Goal: Information Seeking & Learning: Check status

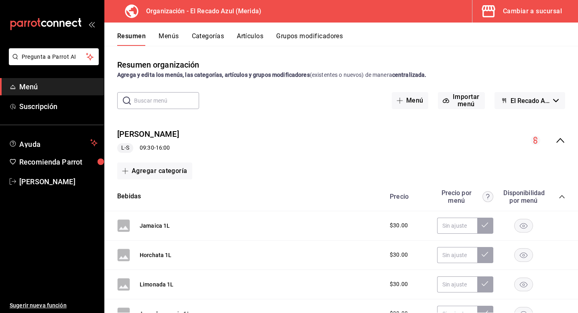
click at [172, 36] on button "Menús" at bounding box center [169, 39] width 20 height 14
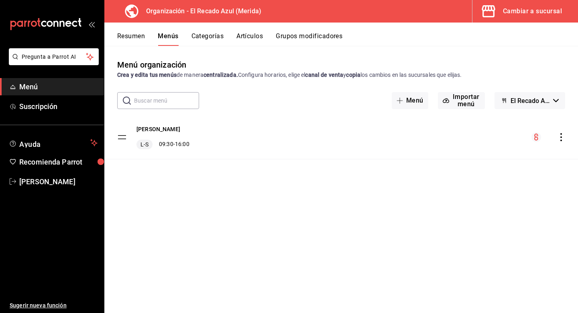
click at [240, 39] on button "Artículos" at bounding box center [250, 39] width 27 height 14
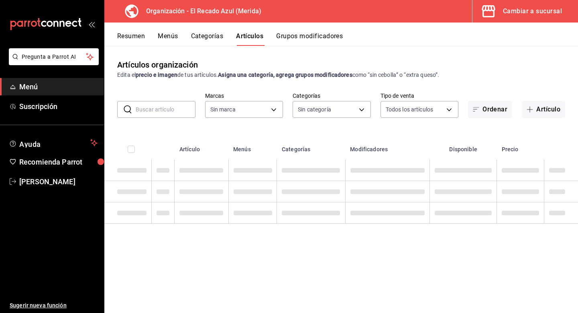
type input "bbd922d1-3f43-4b0b-8224-dfa0873d65c1,45cca651-e173-49da-a01a-a65406be4606,de876…"
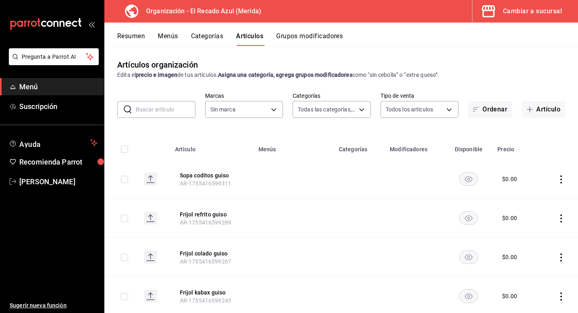
type input "4c612ecd-b065-445b-a869-7e7d52df250b"
click at [359, 109] on body "Pregunta a Parrot AI Menú Suscripción Ayuda Recomienda Parrot [PERSON_NAME] Sug…" at bounding box center [289, 156] width 578 height 313
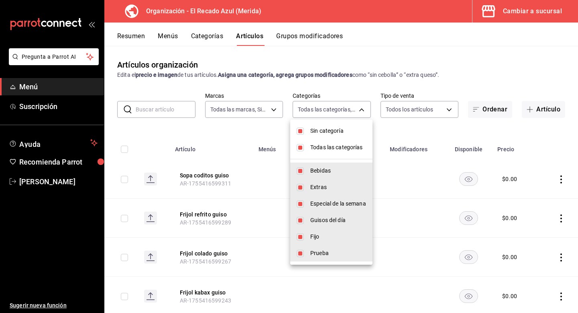
click at [298, 149] on input "checkbox" at bounding box center [300, 147] width 7 height 7
checkbox input "false"
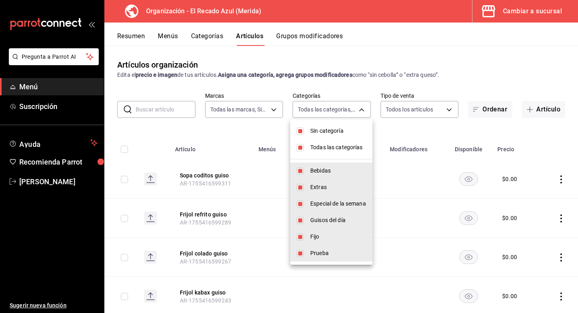
checkbox input "false"
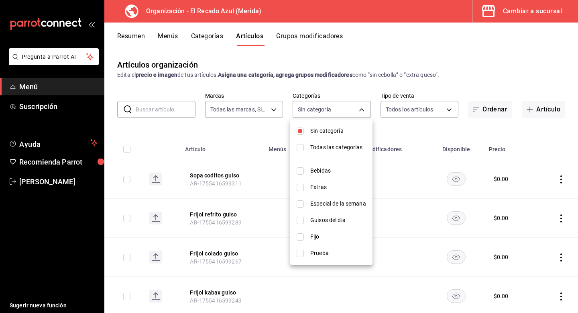
click at [300, 133] on input "checkbox" at bounding box center [300, 130] width 7 height 7
checkbox input "false"
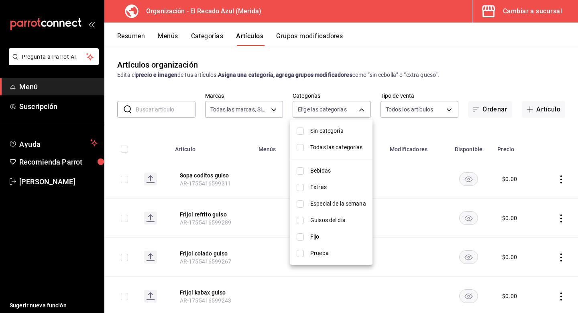
click at [298, 219] on input "checkbox" at bounding box center [300, 220] width 7 height 7
checkbox input "true"
type input "9571d2d4-9c18-4cb3-9a3d-a827cbe1d9e8"
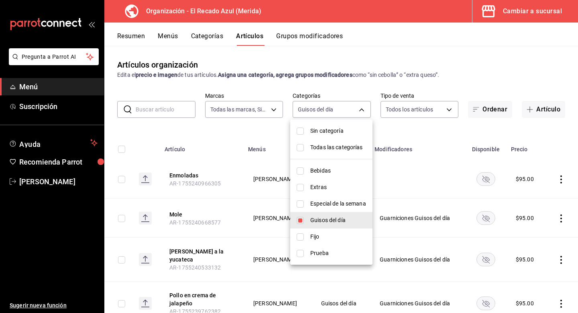
click at [310, 84] on div at bounding box center [289, 156] width 578 height 313
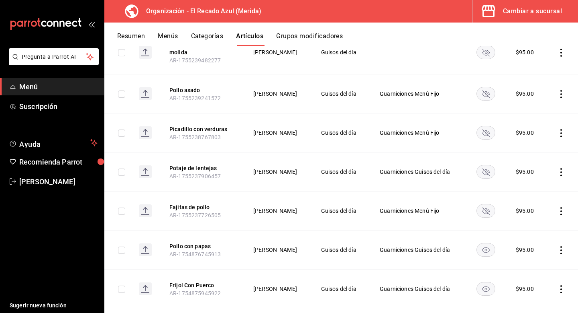
scroll to position [309, 0]
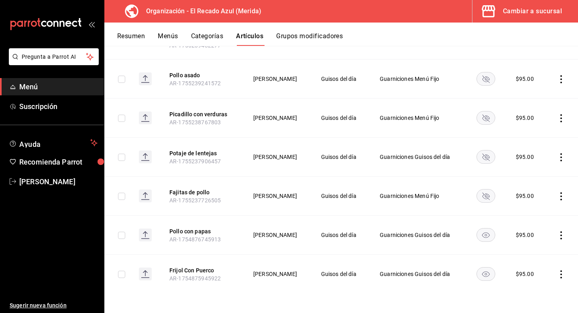
click at [444, 195] on rect "availability-product" at bounding box center [486, 195] width 18 height 13
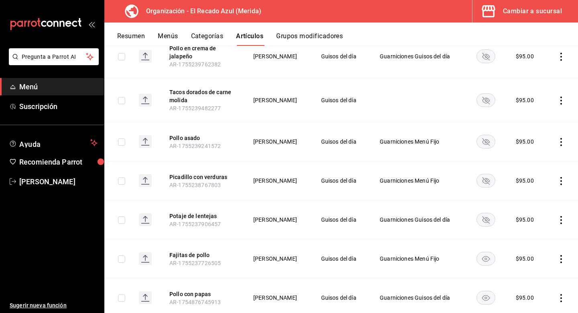
scroll to position [246, 0]
click at [444, 221] on rect "availability-product" at bounding box center [486, 219] width 18 height 13
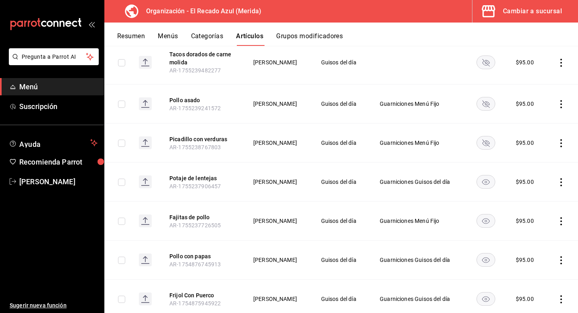
scroll to position [309, 0]
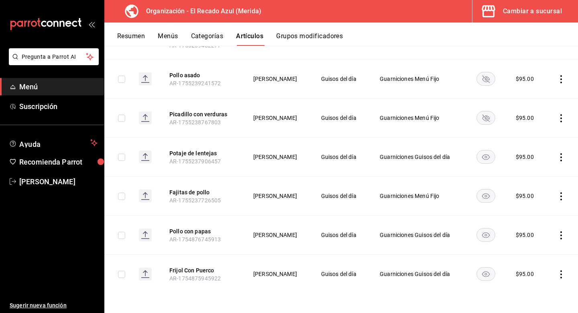
click at [444, 233] on rect "availability-product" at bounding box center [486, 234] width 18 height 13
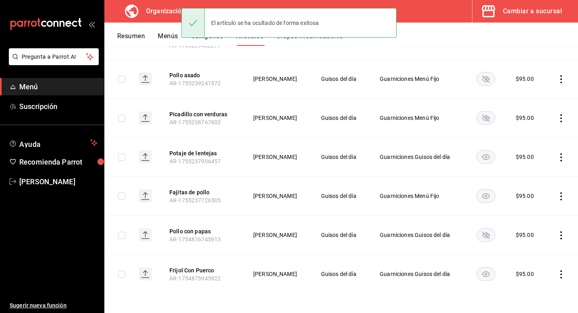
click at [444, 263] on rect "availability-product" at bounding box center [486, 273] width 18 height 13
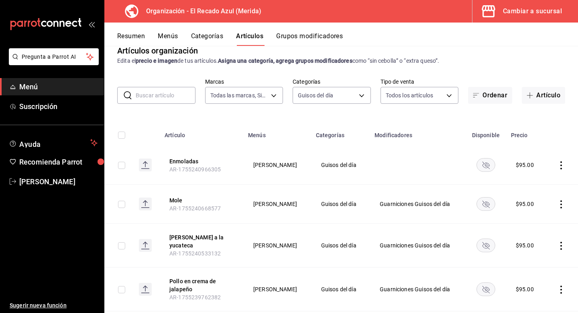
scroll to position [0, 0]
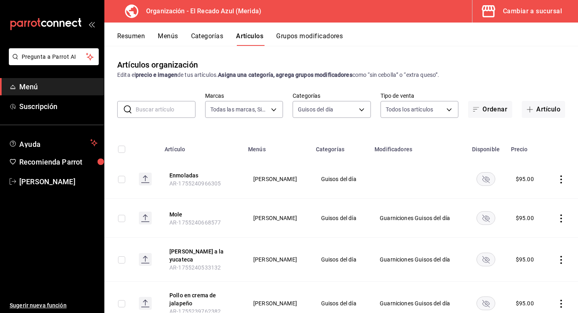
click at [141, 36] on button "Resumen" at bounding box center [131, 39] width 28 height 14
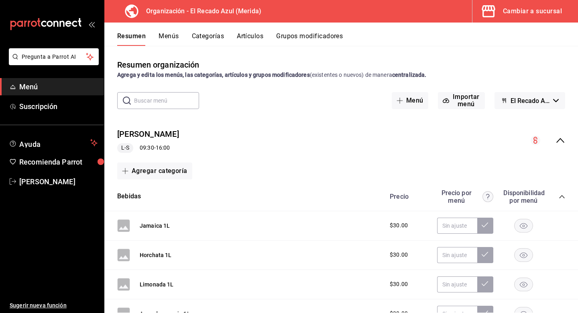
click at [171, 35] on button "Menús" at bounding box center [169, 39] width 20 height 14
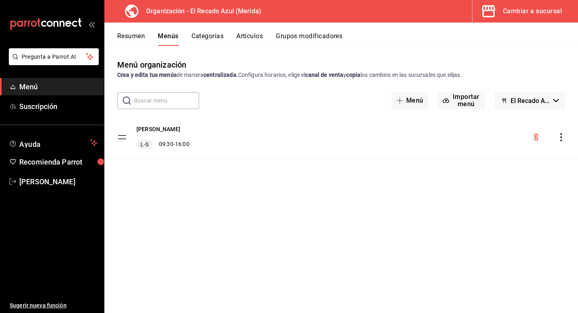
click at [444, 137] on icon "actions" at bounding box center [562, 137] width 8 height 8
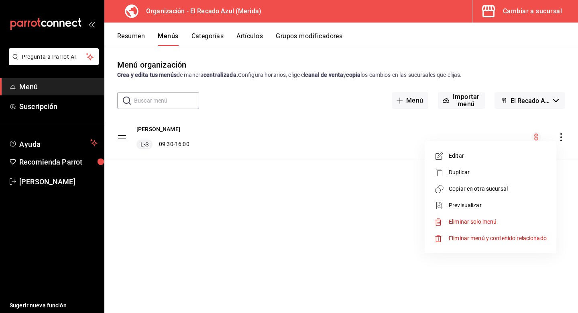
click at [444, 192] on span "Copiar en otra sucursal" at bounding box center [498, 188] width 98 height 8
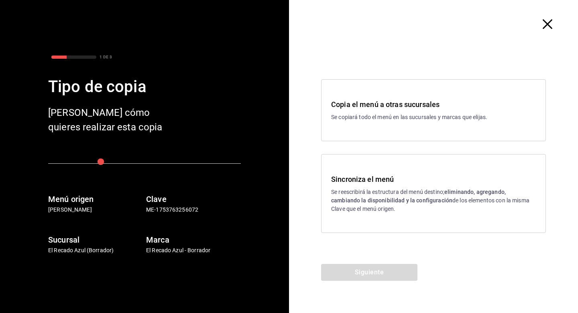
click at [413, 207] on p "Se reescribirá la estructura del menú destino; eliminando, agregando, cambiando…" at bounding box center [433, 200] width 205 height 25
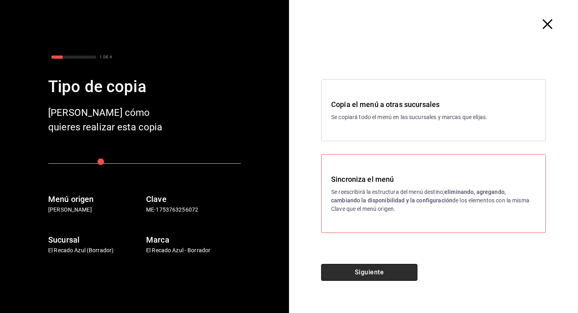
click at [394, 263] on button "Siguiente" at bounding box center [369, 272] width 96 height 17
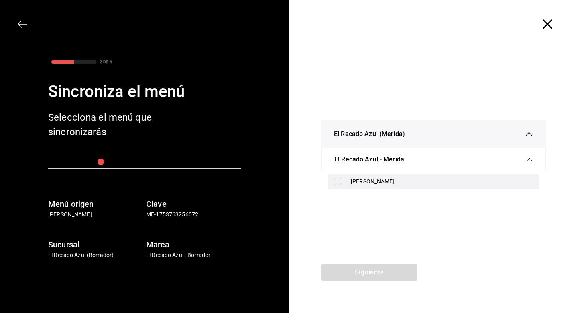
click at [404, 181] on div "[PERSON_NAME]" at bounding box center [442, 181] width 182 height 8
checkbox input "true"
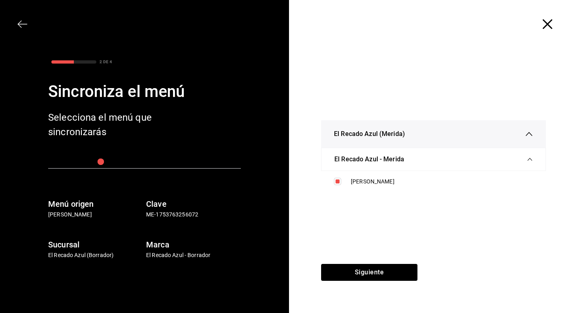
click at [386, 263] on div "Siguiente" at bounding box center [369, 288] width 161 height 49
click at [392, 263] on button "Siguiente" at bounding box center [369, 272] width 96 height 17
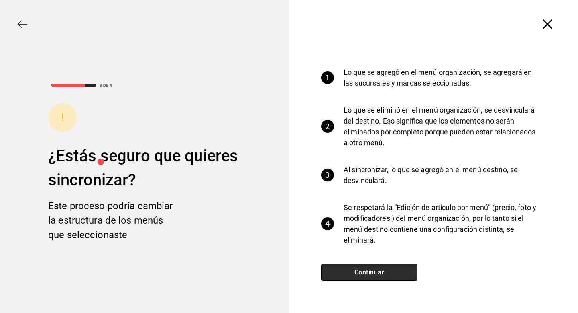
click at [392, 263] on button "Continuar" at bounding box center [369, 272] width 96 height 17
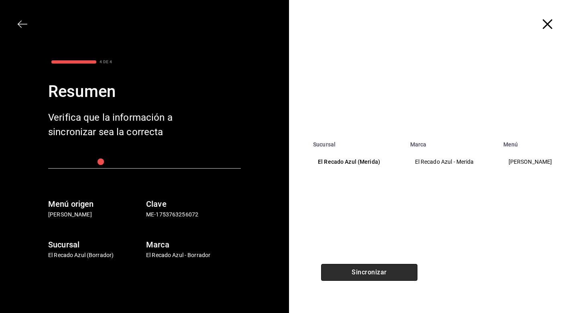
click at [392, 263] on button "Sincronizar" at bounding box center [369, 272] width 96 height 17
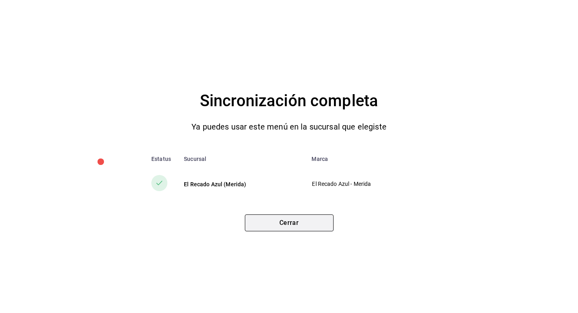
click at [322, 222] on button "Cerrar" at bounding box center [289, 222] width 89 height 17
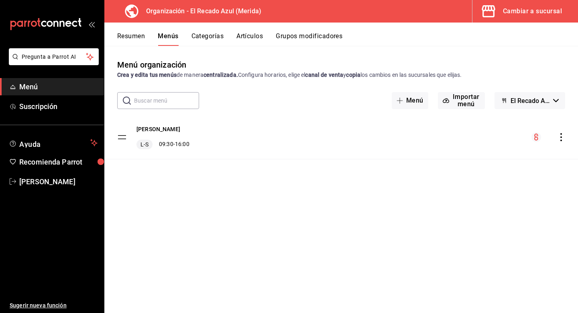
click at [213, 35] on button "Categorías" at bounding box center [208, 39] width 33 height 14
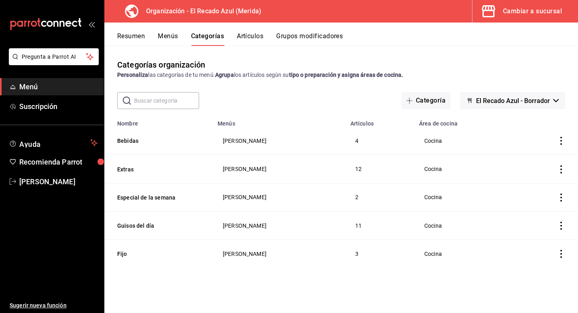
click at [444, 8] on icon "button" at bounding box center [489, 11] width 16 height 16
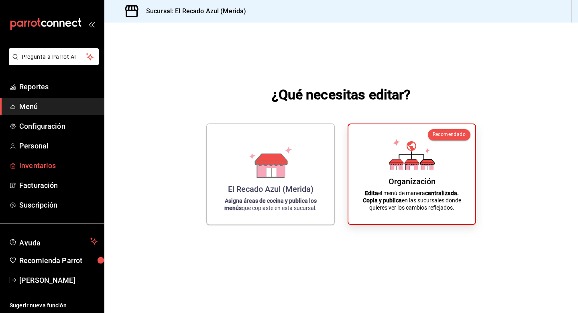
click at [47, 169] on span "Inventarios" at bounding box center [58, 165] width 78 height 11
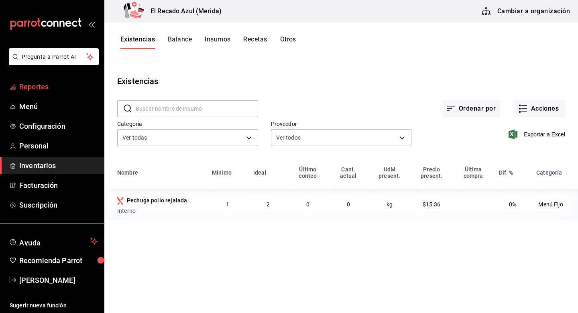
click at [45, 84] on span "Reportes" at bounding box center [58, 86] width 78 height 11
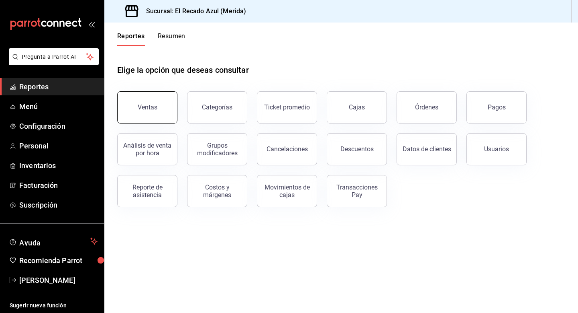
click at [167, 104] on button "Ventas" at bounding box center [147, 107] width 60 height 32
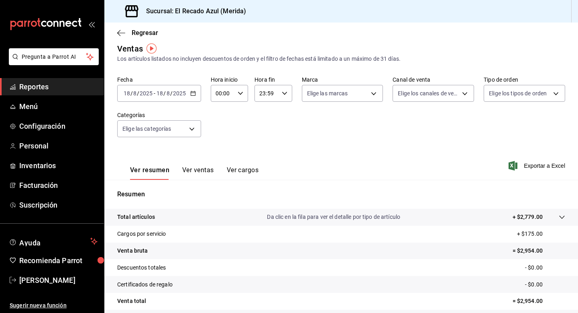
scroll to position [2, 0]
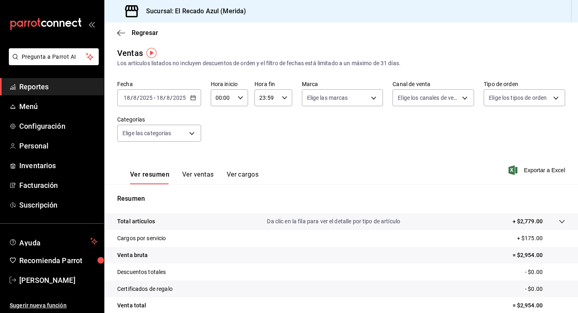
click at [208, 170] on div "Ver resumen Ver ventas Ver cargos" at bounding box center [187, 172] width 141 height 23
click at [209, 177] on button "Ver ventas" at bounding box center [198, 177] width 32 height 14
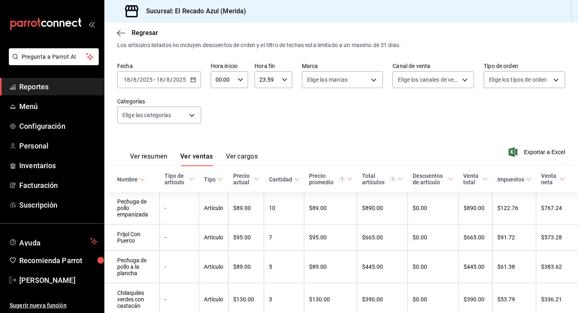
scroll to position [10, 0]
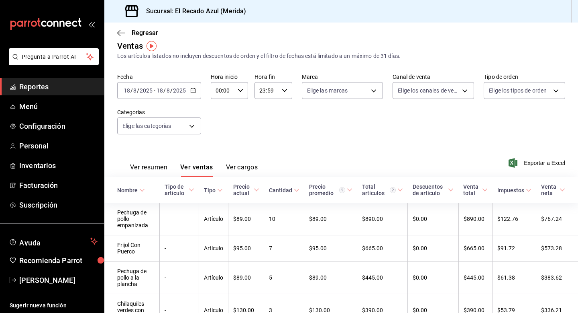
click at [148, 174] on button "Ver resumen" at bounding box center [148, 170] width 37 height 14
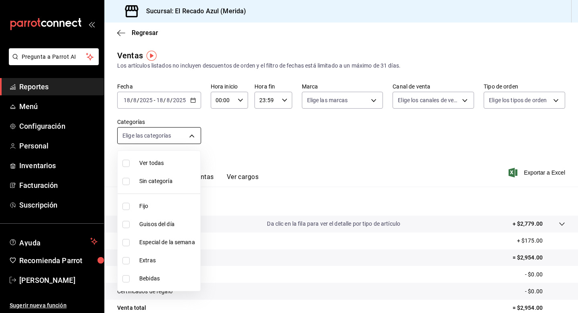
click at [167, 131] on body "Pregunta a Parrot AI Reportes Menú Configuración Personal Inventarios Facturaci…" at bounding box center [289, 156] width 578 height 313
click at [167, 131] on div at bounding box center [289, 156] width 578 height 313
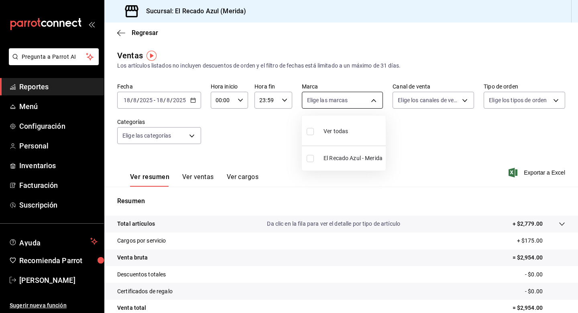
click at [323, 104] on body "Pregunta a Parrot AI Reportes Menú Configuración Personal Inventarios Facturaci…" at bounding box center [289, 156] width 578 height 313
click at [307, 157] on input "checkbox" at bounding box center [310, 158] width 7 height 7
checkbox input "true"
type input "8a162147-6219-447d-8e35-7d96d456a97b"
checkbox input "true"
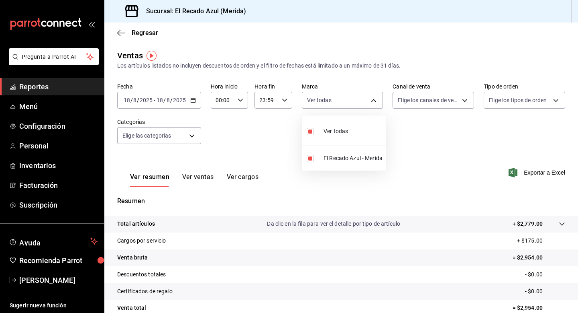
click at [427, 98] on div at bounding box center [289, 156] width 578 height 313
click at [427, 98] on body "Pregunta a Parrot AI Reportes Menú Configuración Personal Inventarios Facturaci…" at bounding box center [289, 156] width 578 height 313
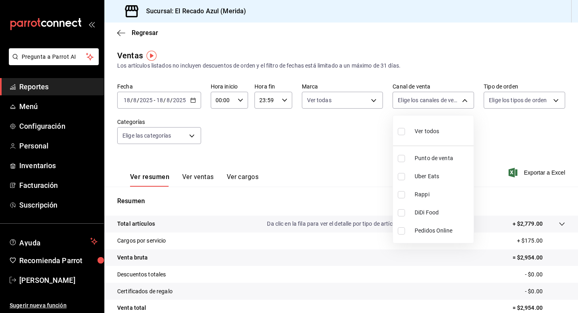
click at [402, 157] on input "checkbox" at bounding box center [401, 158] width 7 height 7
checkbox input "true"
type input "PARROT"
click at [444, 96] on div at bounding box center [289, 156] width 578 height 313
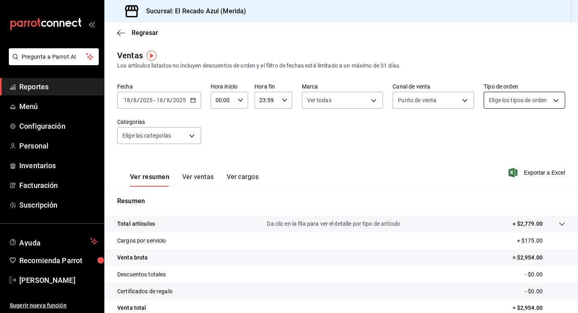
click at [444, 100] on body "Pregunta a Parrot AI Reportes Menú Configuración Personal Inventarios Facturaci…" at bounding box center [289, 156] width 578 height 313
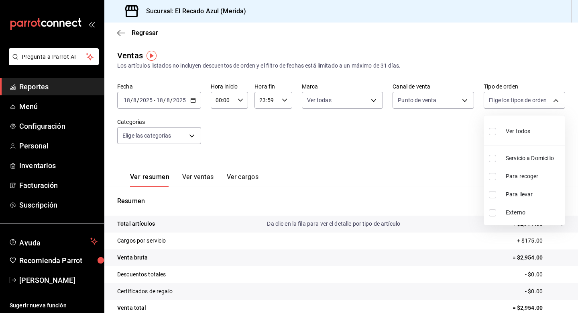
click at [444, 131] on input "checkbox" at bounding box center [492, 131] width 7 height 7
checkbox input "true"
type input "a652bd6d-beb4-4f3d-8b46-6ebc28763a2a,af0bb165-954f-4ef6-bead-96627c47e6be,c6dc5…"
checkbox input "true"
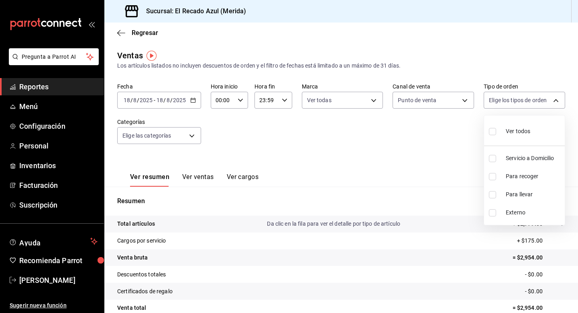
checkbox input "true"
click at [190, 134] on div at bounding box center [289, 156] width 578 height 313
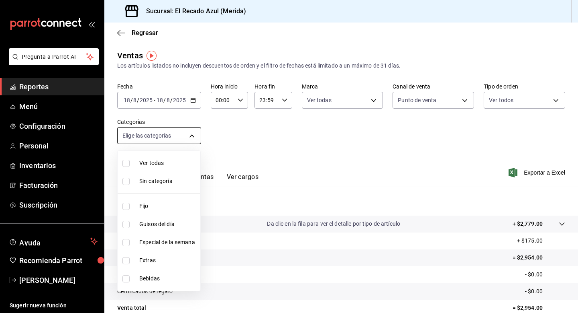
click at [200, 135] on body "Pregunta a Parrot AI Reportes Menú Configuración Personal Inventarios Facturaci…" at bounding box center [289, 156] width 578 height 313
click at [127, 163] on input "checkbox" at bounding box center [126, 162] width 7 height 7
checkbox input "true"
type input "a7831855-3bdb-4702-9fc6-726326d43bee,13bcb92e-1a83-413e-a7fd-17f400a31821,20bc0…"
checkbox input "true"
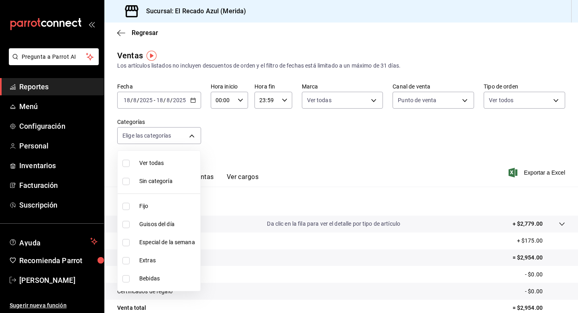
checkbox input "true"
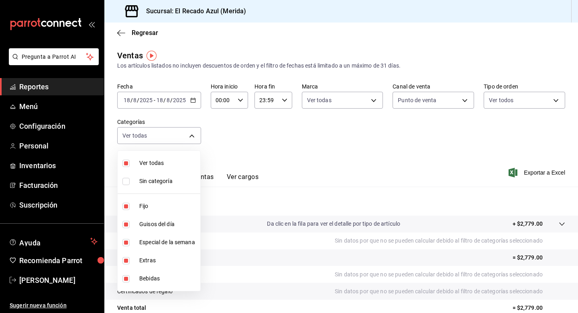
click at [273, 141] on div at bounding box center [289, 156] width 578 height 313
click at [176, 140] on body "Pregunta a Parrot AI Reportes Menú Configuración Personal Inventarios Facturaci…" at bounding box center [289, 156] width 578 height 313
click at [129, 164] on input "checkbox" at bounding box center [126, 162] width 7 height 7
checkbox input "false"
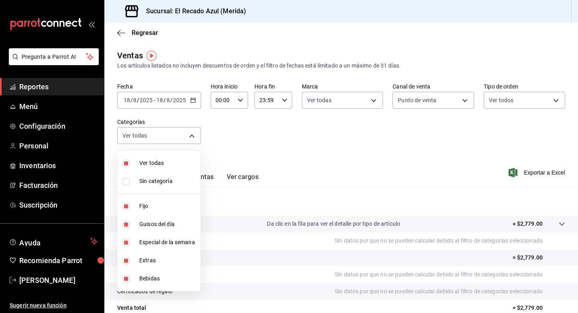
checkbox input "false"
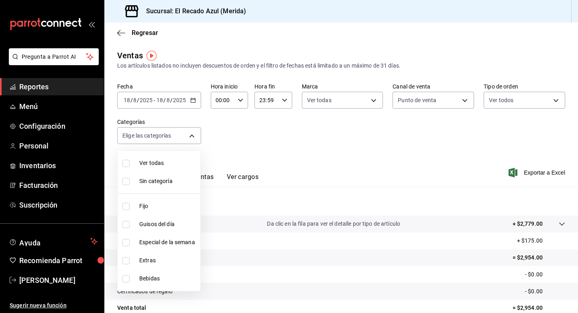
click at [127, 205] on input "checkbox" at bounding box center [126, 205] width 7 height 7
checkbox input "true"
type input "a7831855-3bdb-4702-9fc6-726326d43bee"
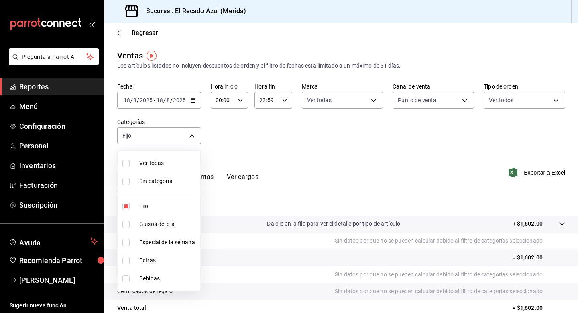
click at [304, 153] on div at bounding box center [289, 156] width 578 height 313
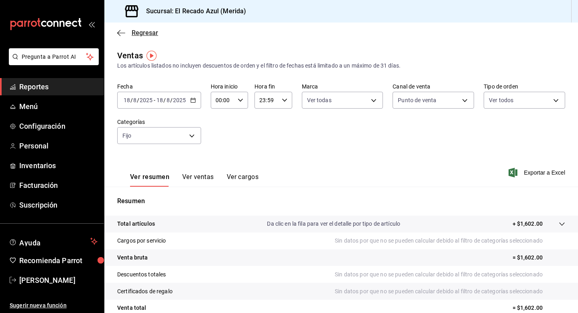
click at [120, 29] on icon "button" at bounding box center [121, 32] width 8 height 7
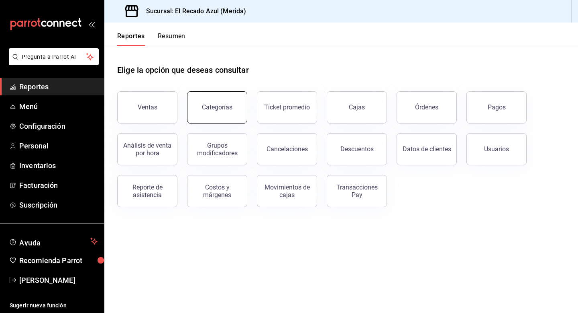
click at [233, 118] on button "Categorías" at bounding box center [217, 107] width 60 height 32
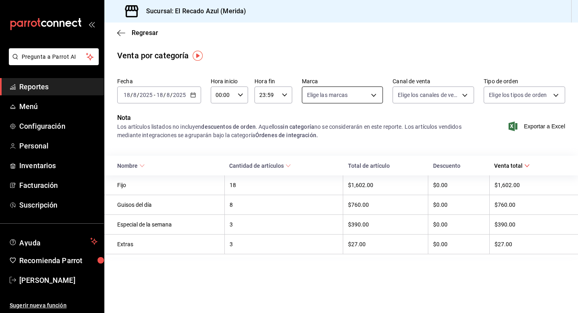
click at [352, 98] on body "Pregunta a Parrot AI Reportes Menú Configuración Personal Inventarios Facturaci…" at bounding box center [289, 156] width 578 height 313
click at [352, 98] on div at bounding box center [289, 156] width 578 height 313
click at [415, 90] on body "Pregunta a Parrot AI Reportes Menú Configuración Personal Inventarios Facturaci…" at bounding box center [289, 156] width 578 height 313
click at [444, 92] on div at bounding box center [289, 156] width 578 height 313
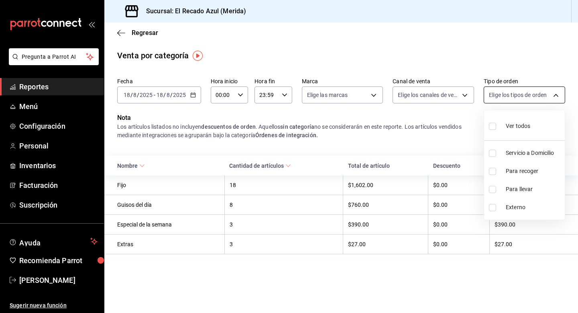
click at [444, 93] on body "Pregunta a Parrot AI Reportes Menú Configuración Personal Inventarios Facturaci…" at bounding box center [289, 156] width 578 height 313
click at [444, 93] on div at bounding box center [289, 156] width 578 height 313
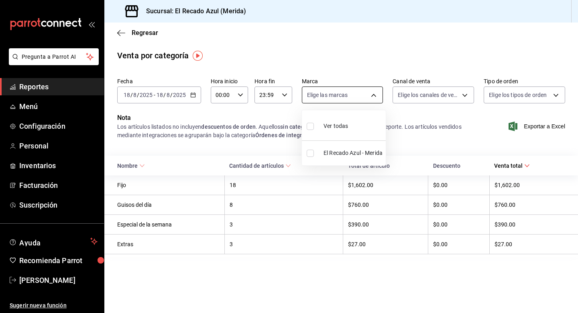
click at [333, 99] on body "Pregunta a Parrot AI Reportes Menú Configuración Personal Inventarios Facturaci…" at bounding box center [289, 156] width 578 height 313
click at [333, 99] on div at bounding box center [289, 156] width 578 height 313
click at [335, 92] on body "Pregunta a Parrot AI Reportes Menú Configuración Personal Inventarios Facturaci…" at bounding box center [289, 156] width 578 height 313
click at [330, 160] on li "El Recado Azul - Merida" at bounding box center [344, 153] width 84 height 18
type input "8a162147-6219-447d-8e35-7d96d456a97b"
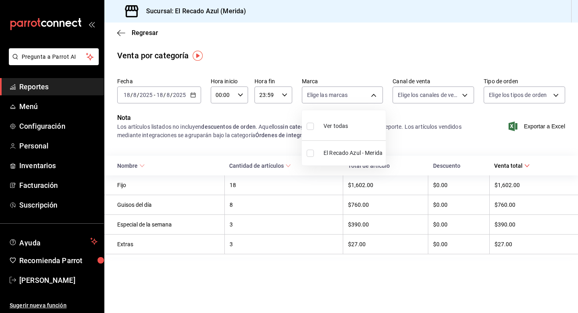
checkbox input "true"
click at [443, 94] on div at bounding box center [289, 156] width 578 height 313
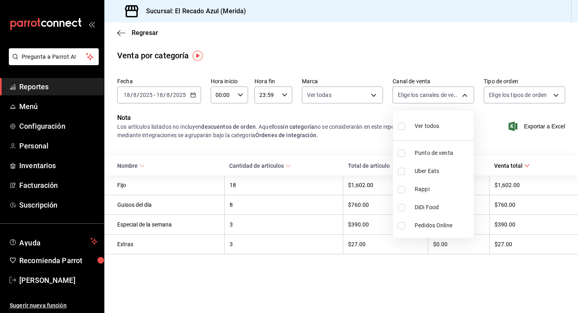
click at [443, 94] on body "Pregunta a Parrot AI Reportes Menú Configuración Personal Inventarios Facturaci…" at bounding box center [289, 156] width 578 height 313
click at [443, 94] on div at bounding box center [289, 156] width 578 height 313
click at [443, 94] on body "Pregunta a Parrot AI Reportes Menú Configuración Personal Inventarios Facturaci…" at bounding box center [289, 156] width 578 height 313
click at [125, 35] on div at bounding box center [289, 156] width 578 height 313
click at [119, 27] on div "Regresar" at bounding box center [341, 32] width 474 height 20
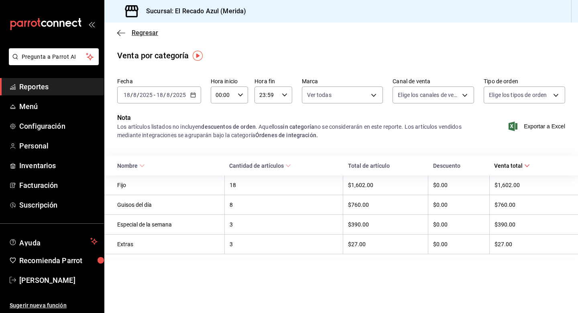
click at [120, 33] on icon "button" at bounding box center [121, 33] width 8 height 0
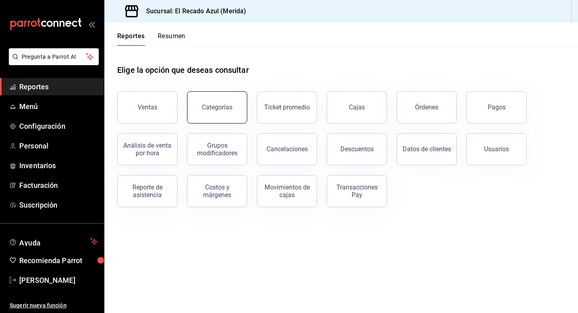
click at [225, 105] on div "Categorías" at bounding box center [217, 107] width 31 height 8
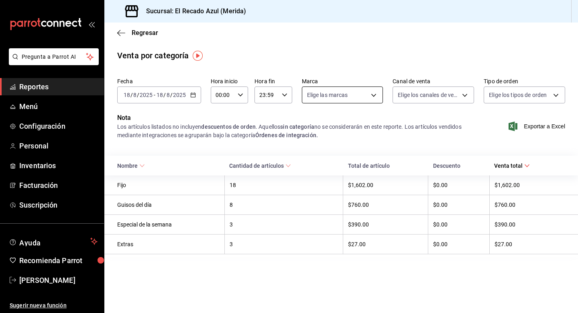
click at [360, 92] on body "Pregunta a Parrot AI Reportes Menú Configuración Personal Inventarios Facturaci…" at bounding box center [289, 156] width 578 height 313
click at [340, 151] on span "El Recado Azul - Merida" at bounding box center [353, 153] width 59 height 8
type input "8a162147-6219-447d-8e35-7d96d456a97b"
checkbox input "true"
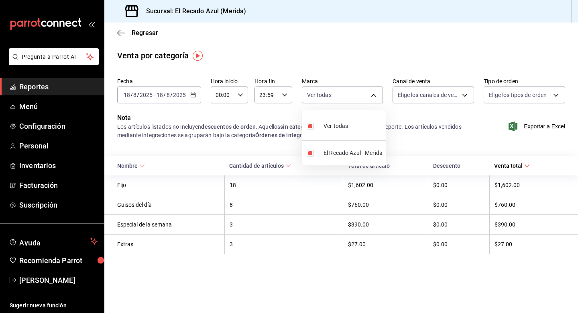
click at [444, 96] on div at bounding box center [289, 156] width 578 height 313
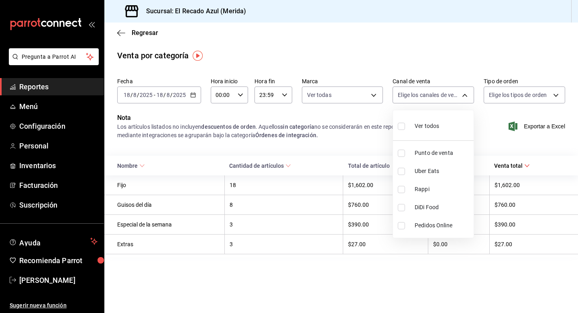
click at [444, 96] on body "Pregunta a Parrot AI Reportes Menú Configuración Personal Inventarios Facturaci…" at bounding box center [289, 156] width 578 height 313
click at [326, 151] on div at bounding box center [289, 156] width 578 height 313
click at [124, 189] on th "Fijo" at bounding box center [164, 185] width 120 height 20
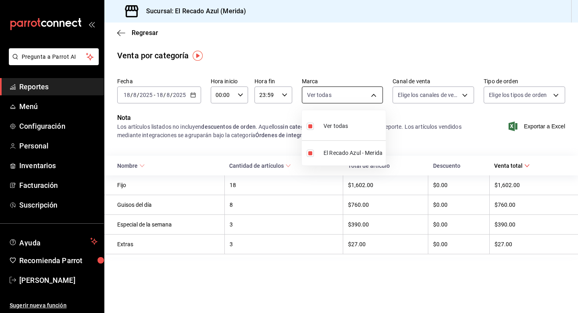
click at [370, 94] on body "Pregunta a Parrot AI Reportes Menú Configuración Personal Inventarios Facturaci…" at bounding box center [289, 156] width 578 height 313
click at [370, 94] on div at bounding box center [289, 156] width 578 height 313
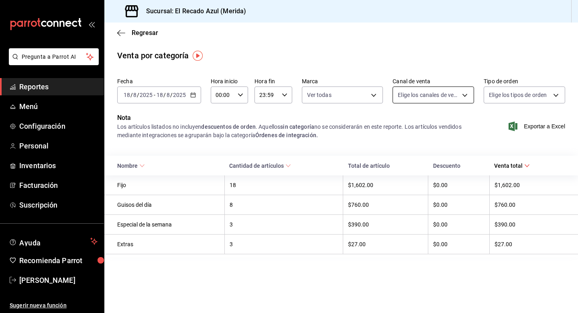
click at [427, 99] on body "Pregunta a Parrot AI Reportes Menú Configuración Personal Inventarios Facturaci…" at bounding box center [289, 156] width 578 height 313
click at [427, 99] on div at bounding box center [289, 156] width 578 height 313
click at [444, 96] on body "Pregunta a Parrot AI Reportes Menú Configuración Personal Inventarios Facturaci…" at bounding box center [289, 156] width 578 height 313
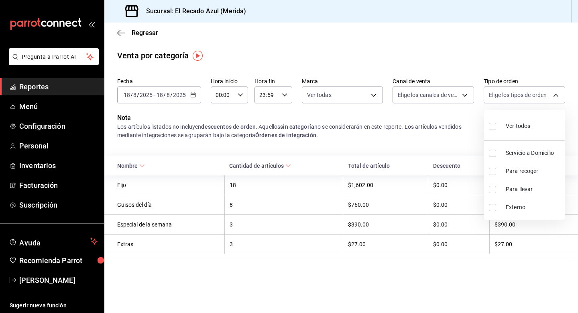
click at [444, 44] on div at bounding box center [289, 156] width 578 height 313
click at [120, 33] on icon "button" at bounding box center [121, 32] width 8 height 7
